Goal: Find specific page/section: Find specific page/section

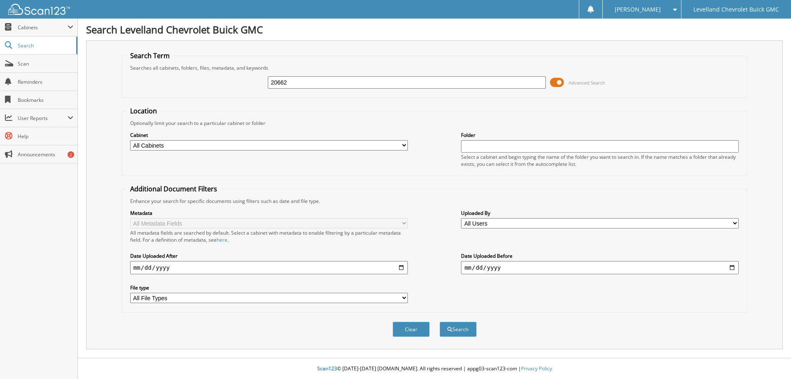
type input "20662"
click at [440, 322] on button "Search" at bounding box center [458, 329] width 37 height 15
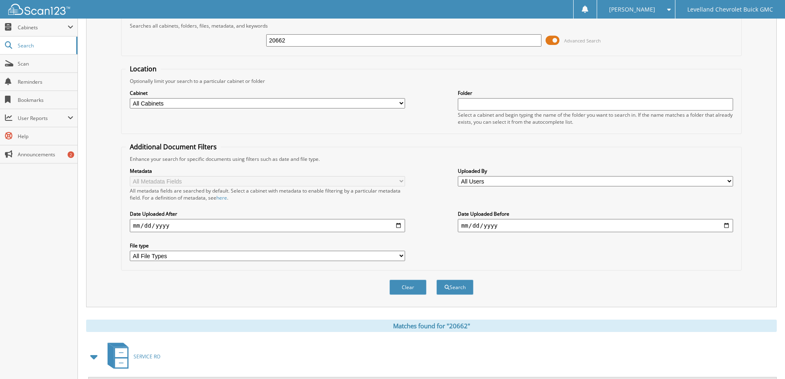
scroll to position [124, 0]
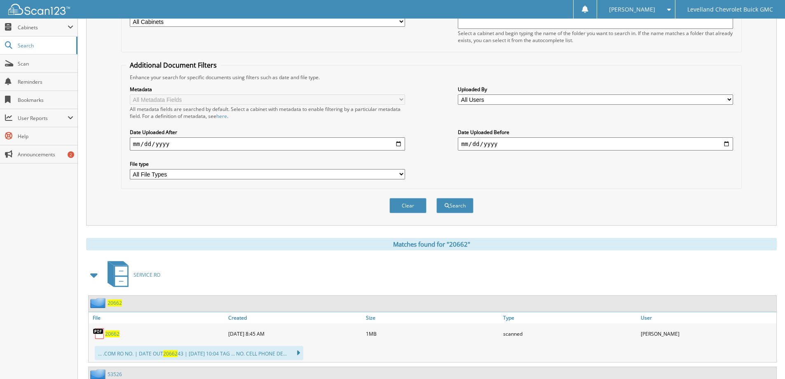
drag, startPoint x: 107, startPoint y: 334, endPoint x: 113, endPoint y: 307, distance: 27.9
click at [108, 334] on span "20662" at bounding box center [112, 333] width 14 height 7
click at [113, 337] on span "20662" at bounding box center [112, 333] width 14 height 7
